Goal: Task Accomplishment & Management: Use online tool/utility

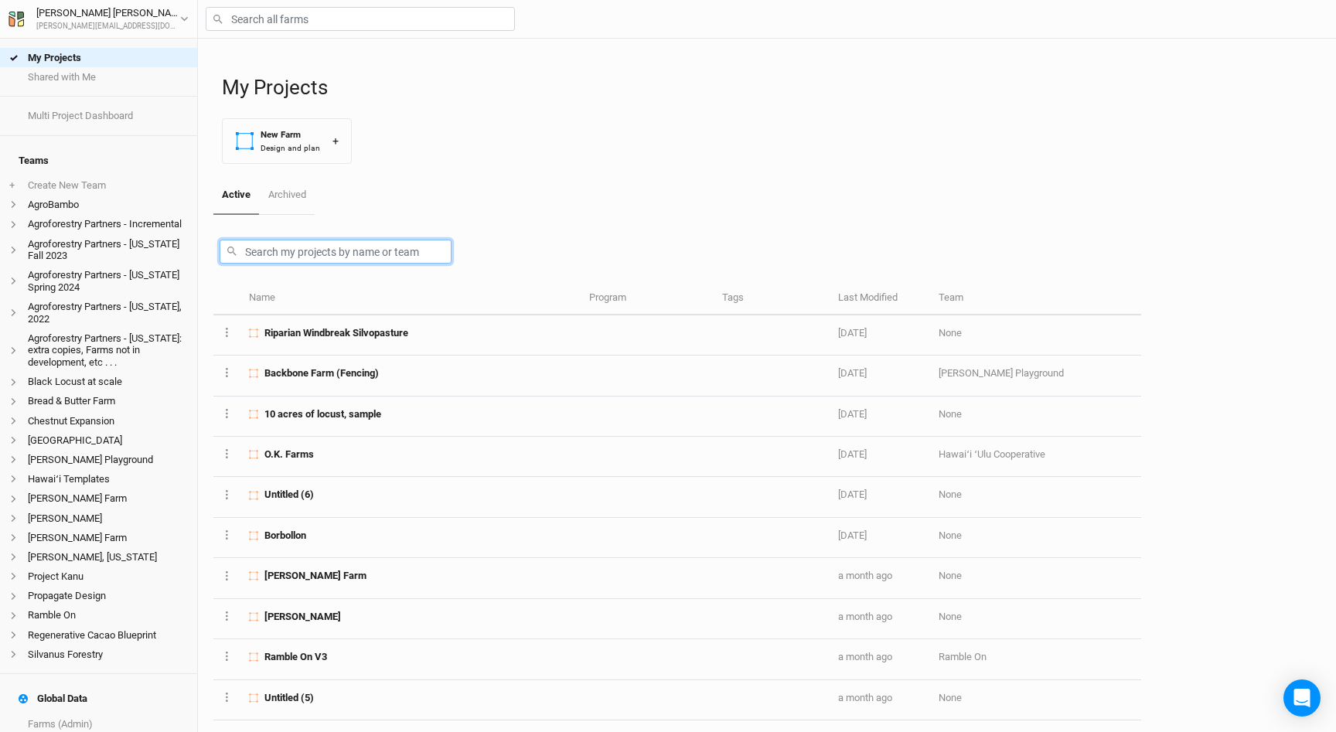
click at [266, 255] on input "text" at bounding box center [336, 252] width 232 height 24
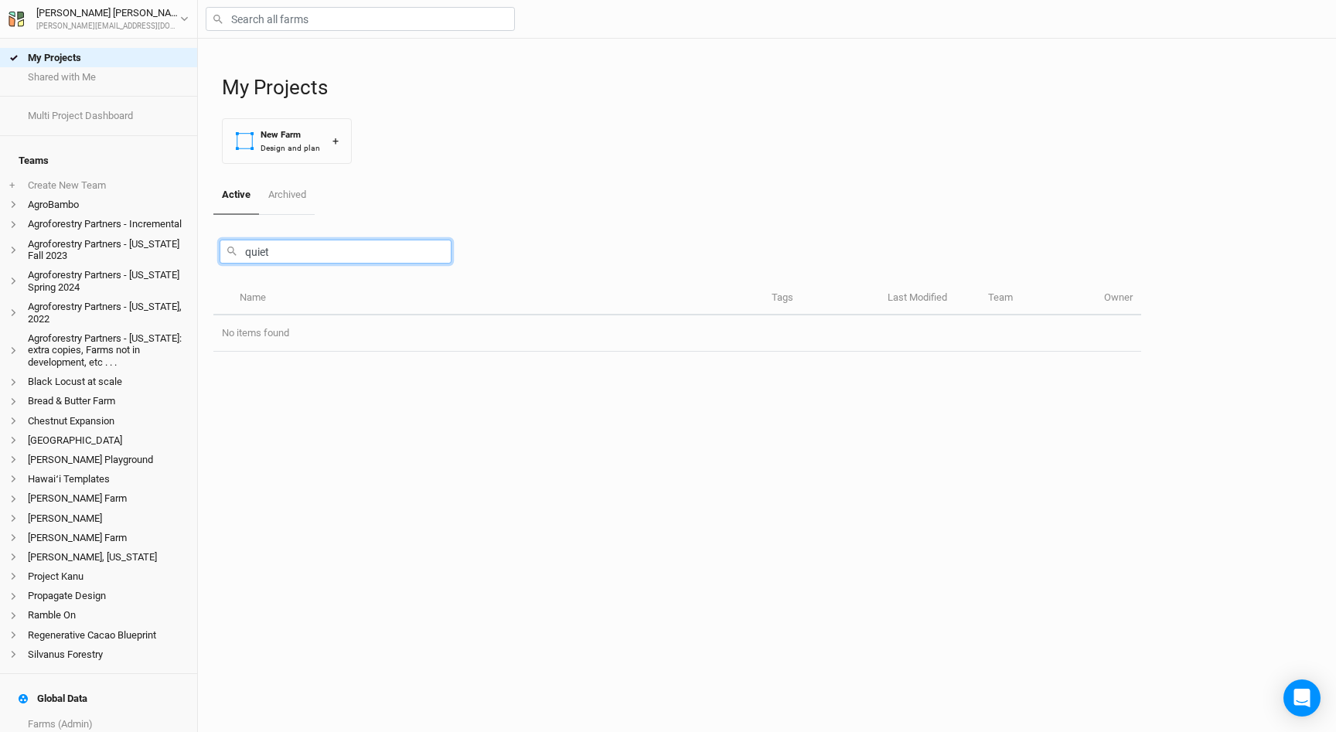
scroll to position [27, 0]
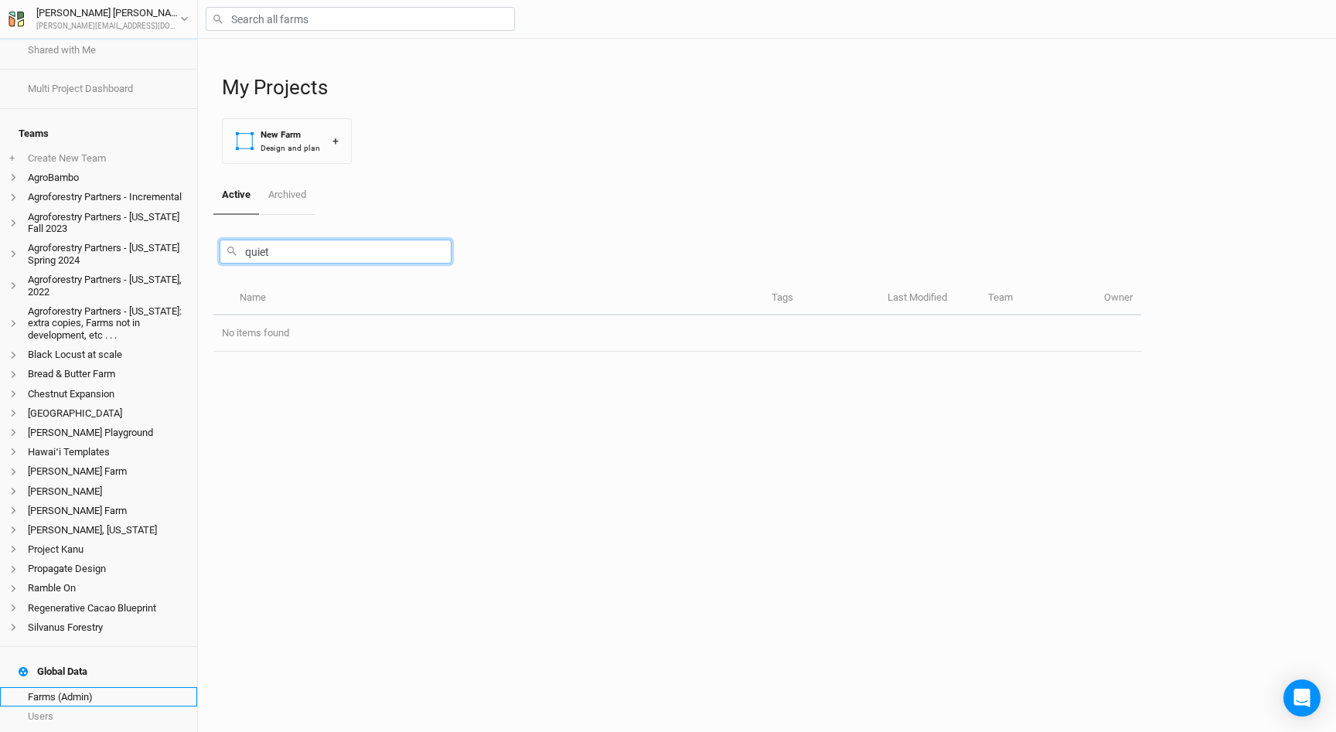
type input "quiet"
click at [57, 687] on link "Farms (Admin)" at bounding box center [98, 696] width 197 height 19
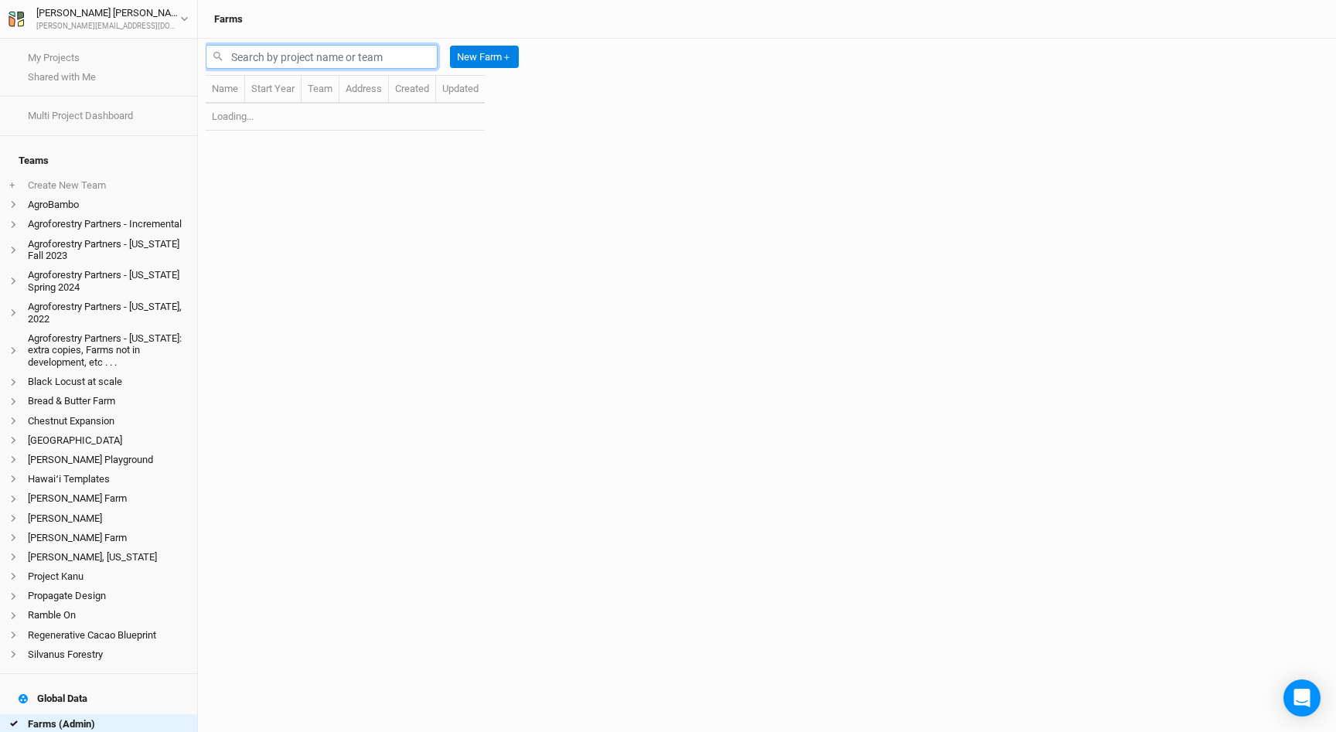
click at [288, 56] on input "text" at bounding box center [322, 57] width 232 height 24
type input "quiet creek"
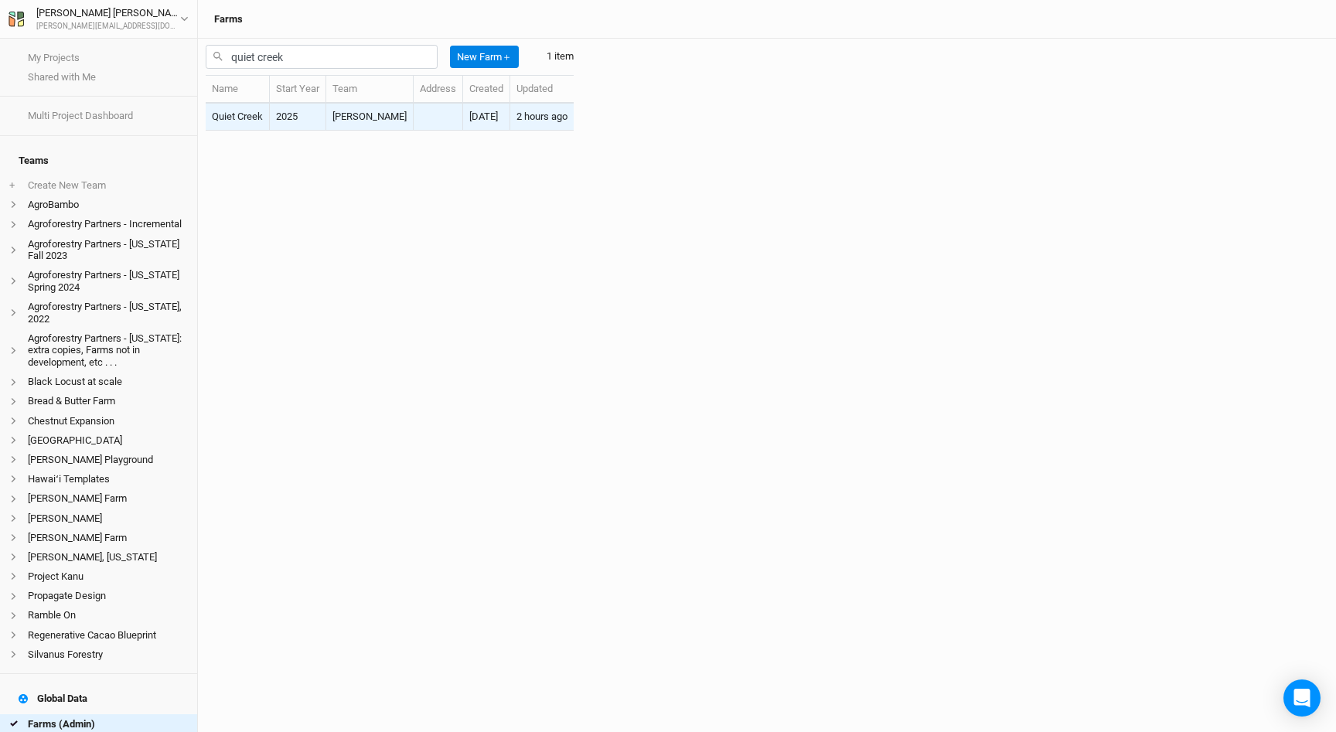
click at [245, 118] on td "Quiet Creek" at bounding box center [238, 117] width 64 height 27
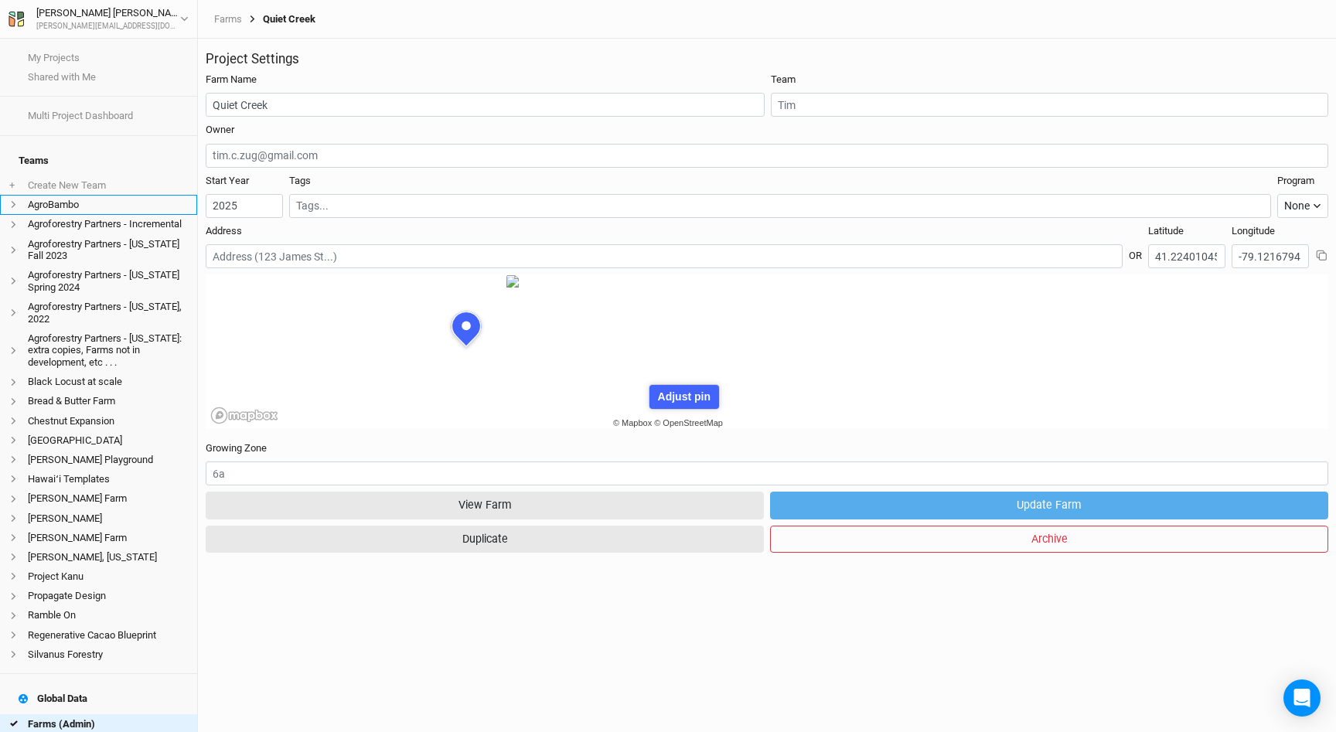
scroll to position [77, 234]
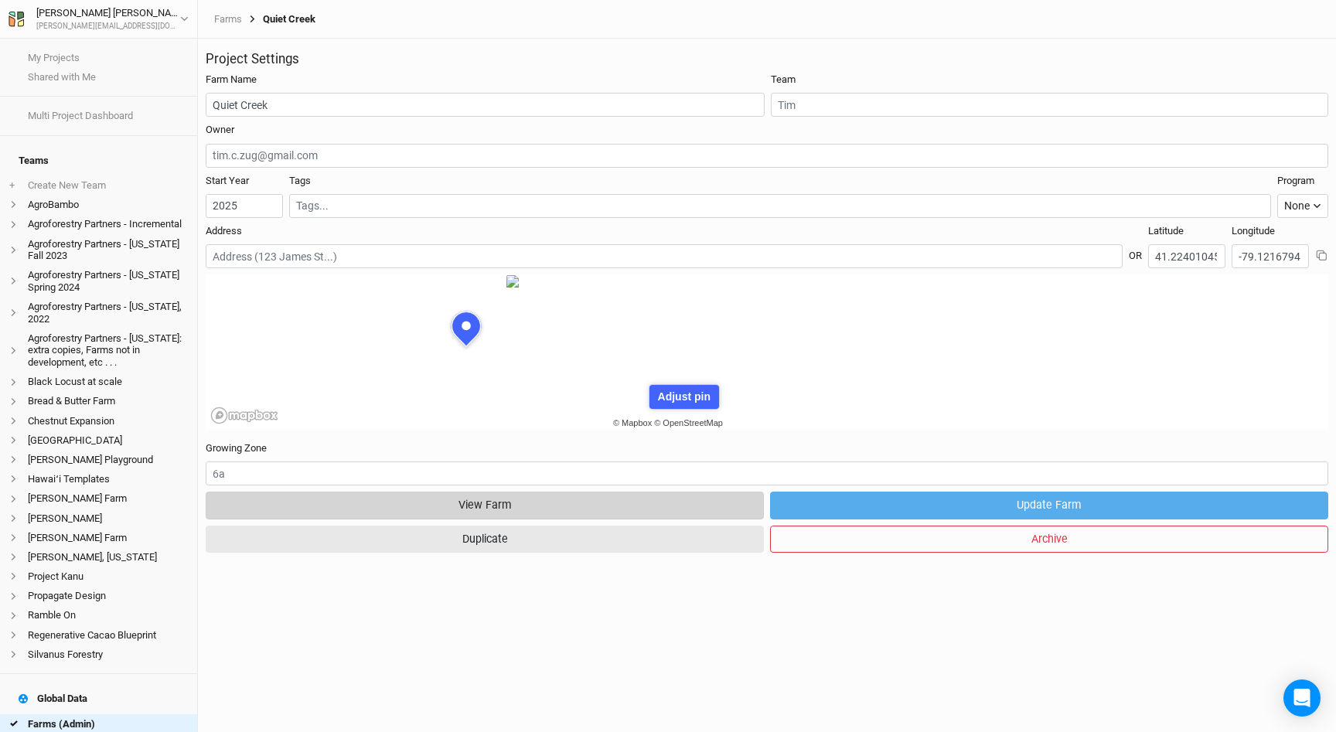
click at [637, 519] on button "View Farm" at bounding box center [485, 505] width 558 height 27
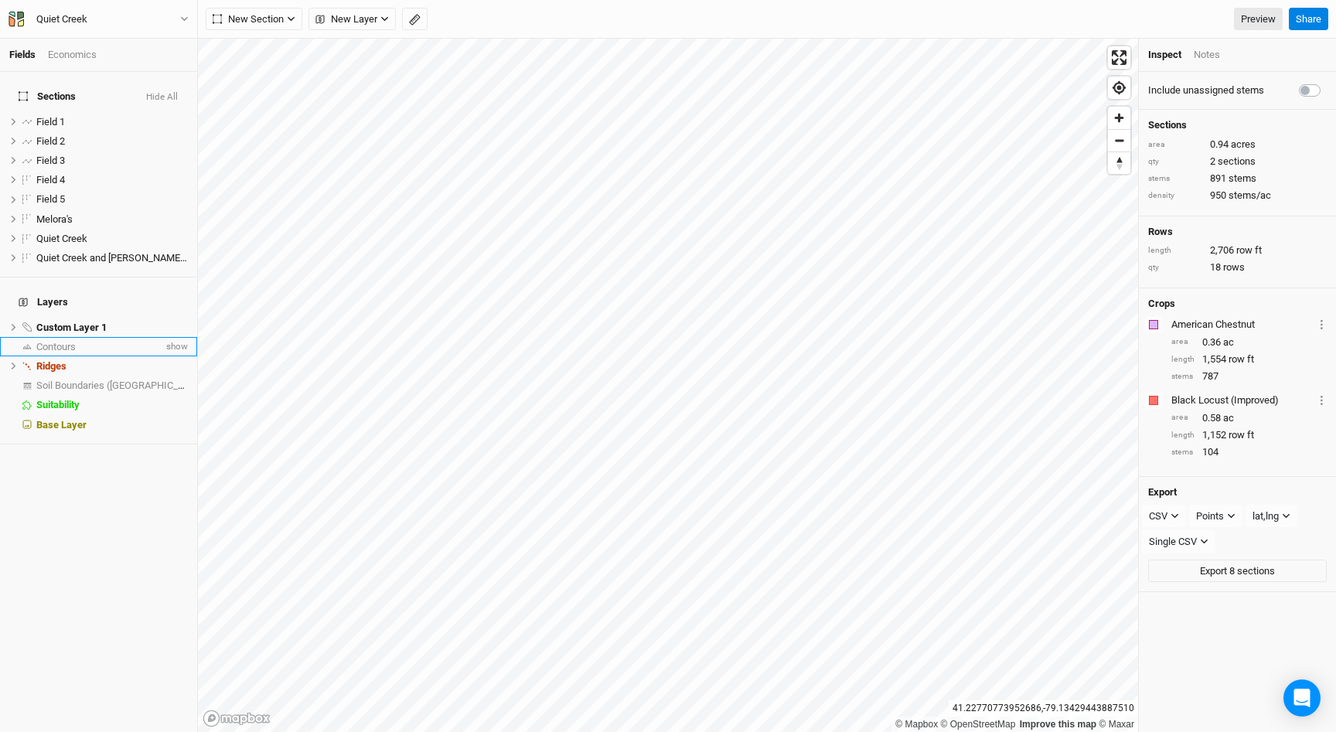
click at [110, 341] on div "Contours" at bounding box center [99, 347] width 127 height 12
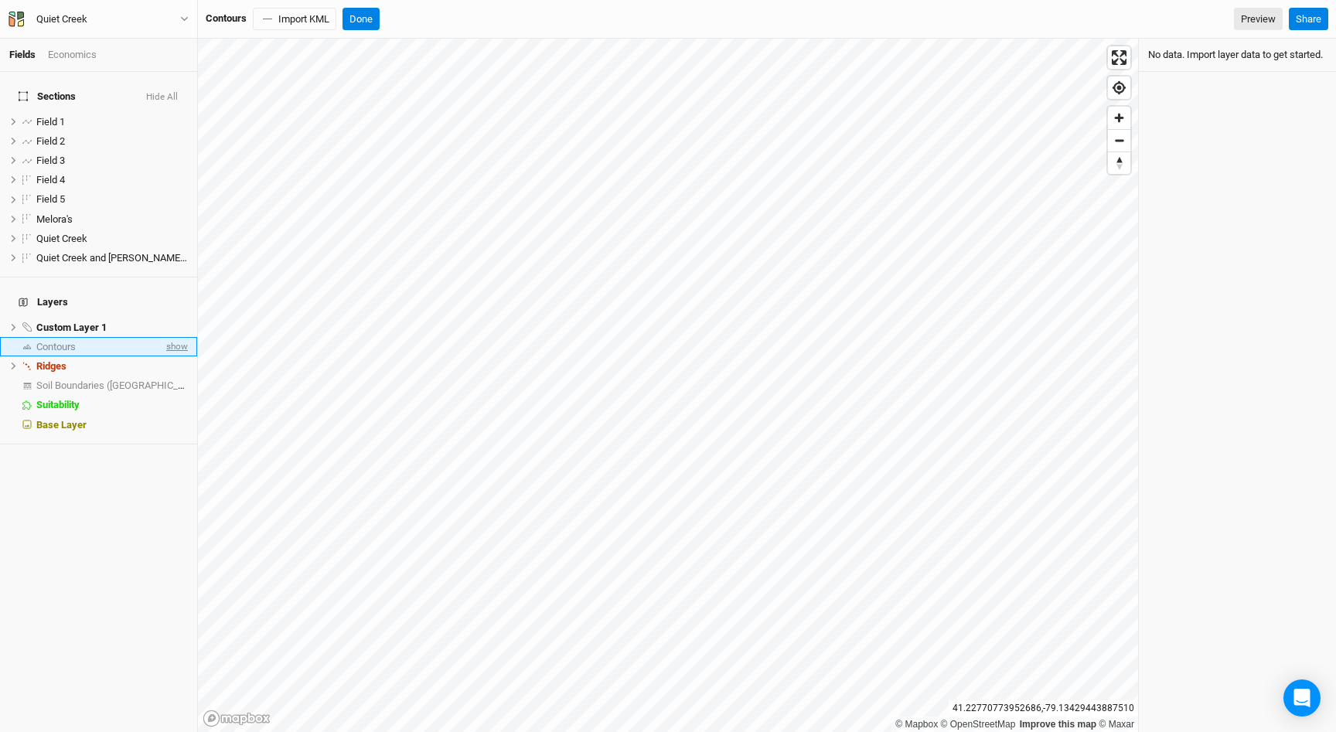
click at [179, 337] on span "show" at bounding box center [175, 346] width 25 height 19
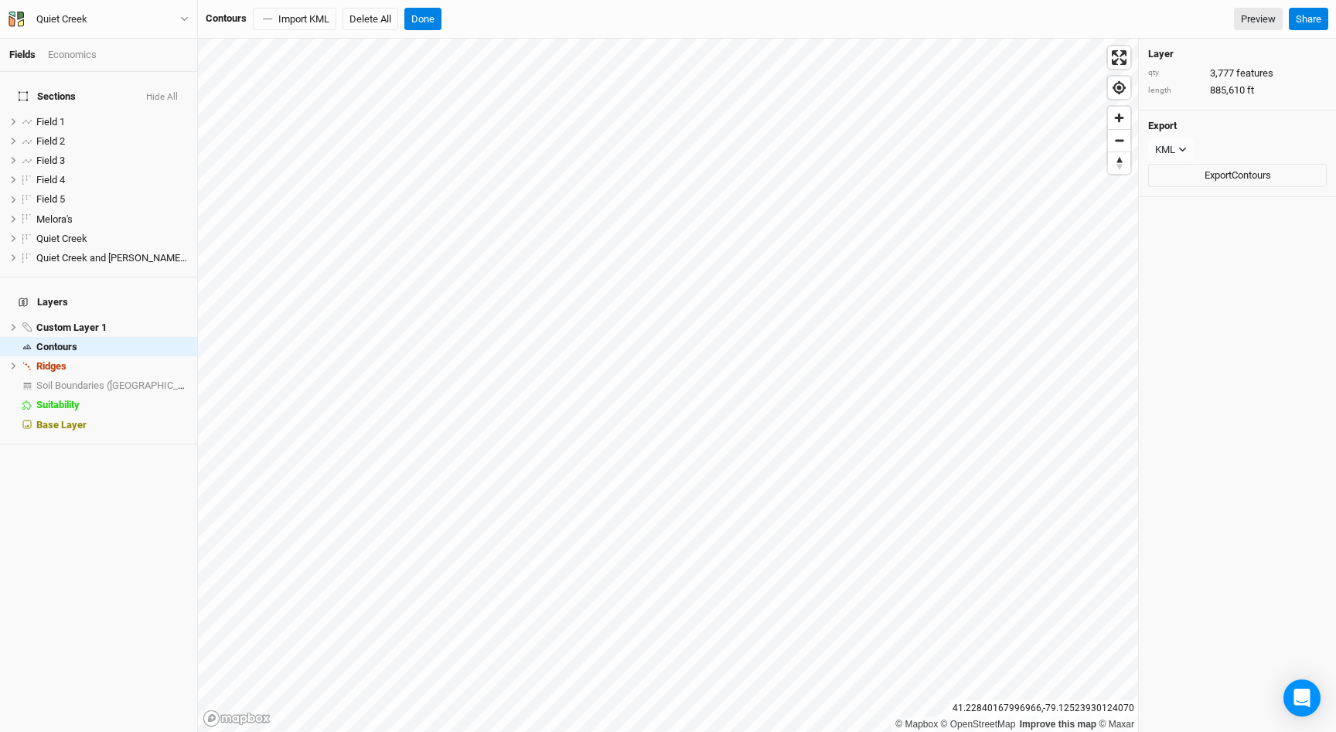
click at [168, 92] on button "Hide All" at bounding box center [161, 97] width 33 height 11
click at [309, 23] on button "Import KML" at bounding box center [295, 19] width 84 height 23
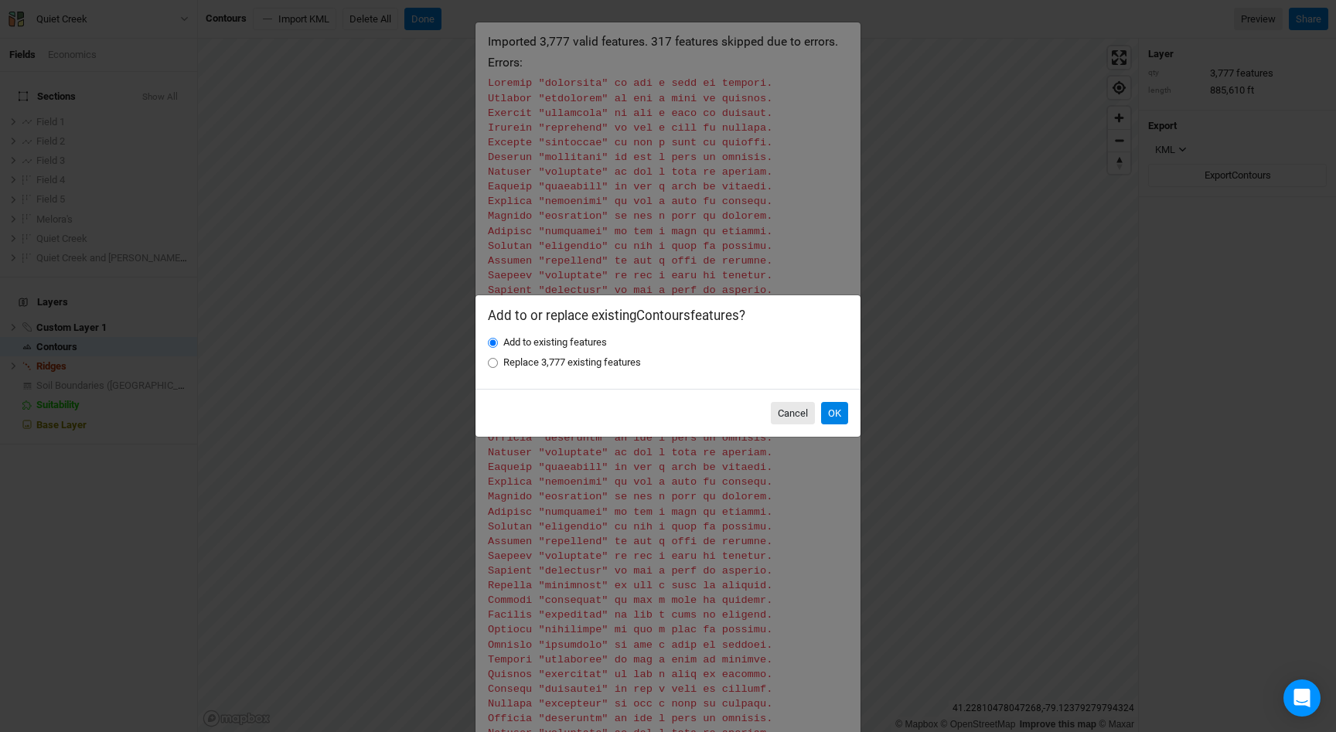
click at [492, 363] on input "Replace 3,777 existing features" at bounding box center [493, 363] width 10 height 10
radio input "true"
click at [840, 418] on button "OK" at bounding box center [834, 413] width 27 height 23
click at [832, 411] on button "OK" at bounding box center [834, 413] width 27 height 23
radio input "true"
